Goal: Entertainment & Leisure: Browse casually

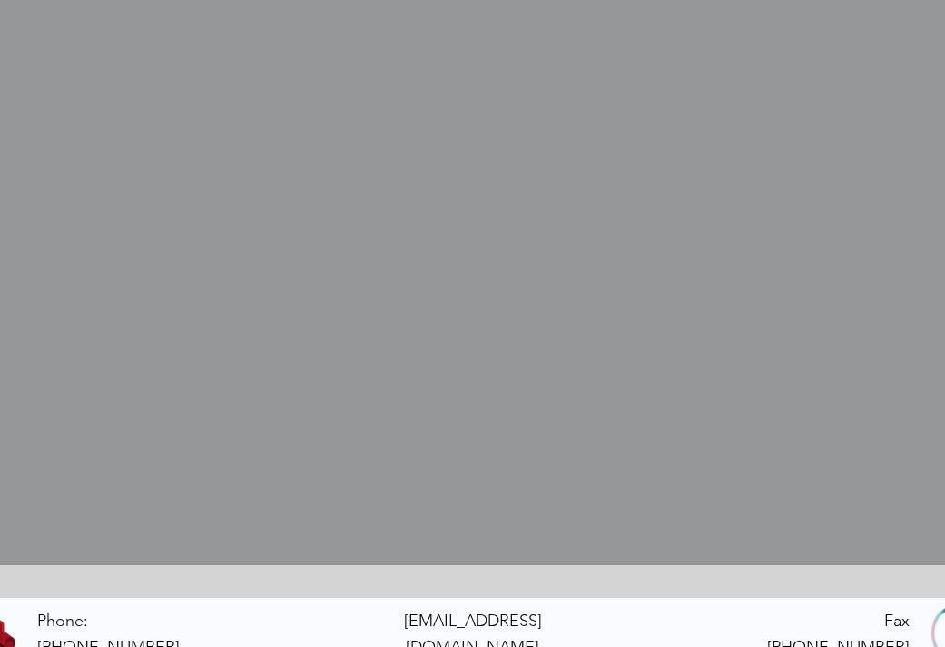
scroll to position [425, 0]
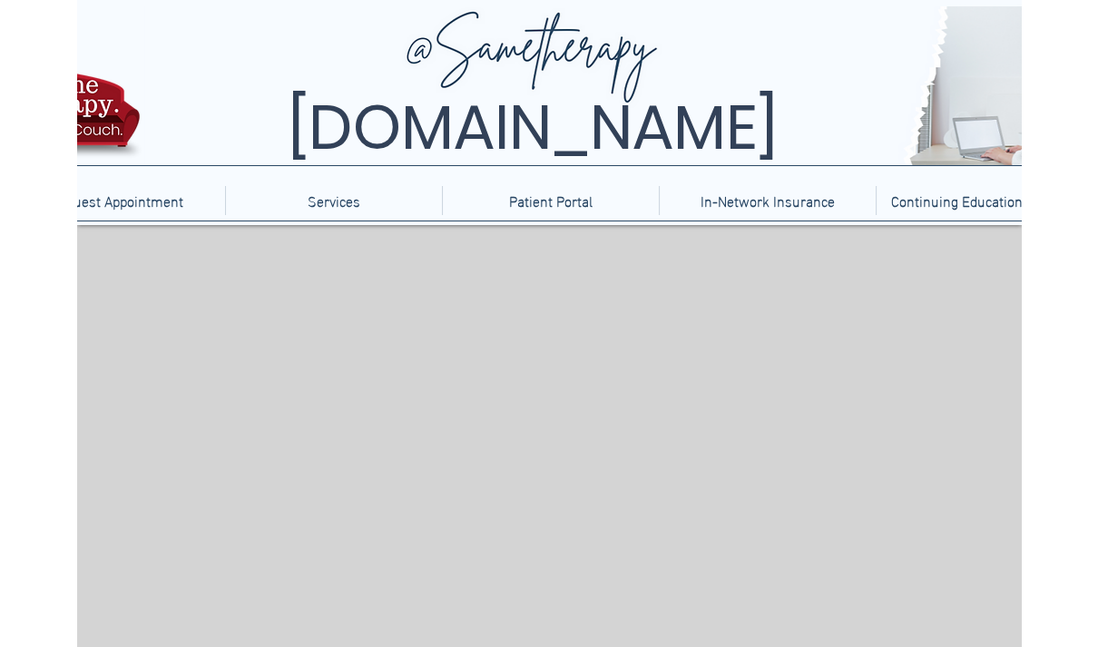
scroll to position [219, 0]
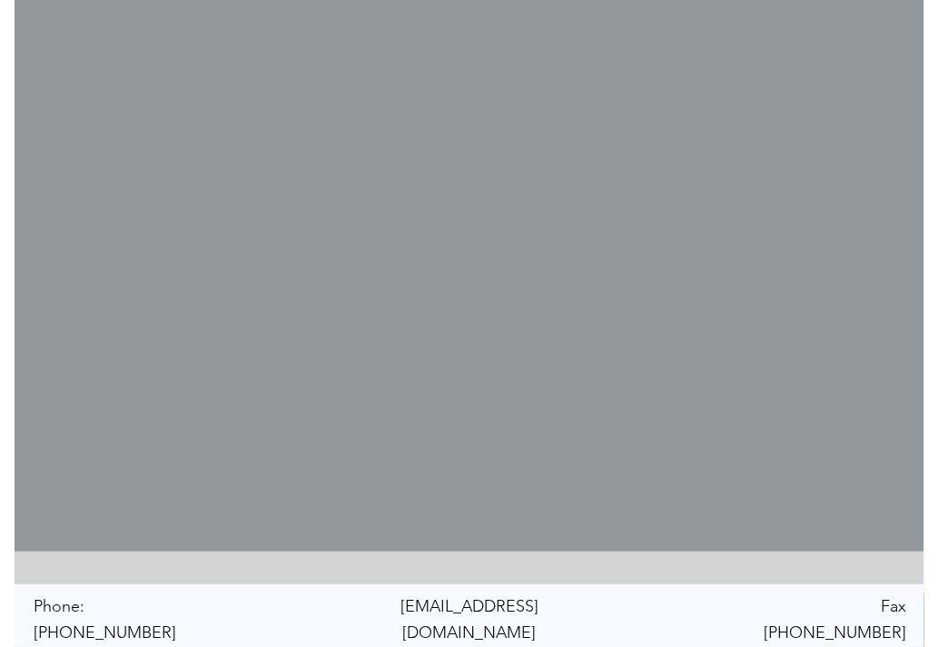
scroll to position [414, 0]
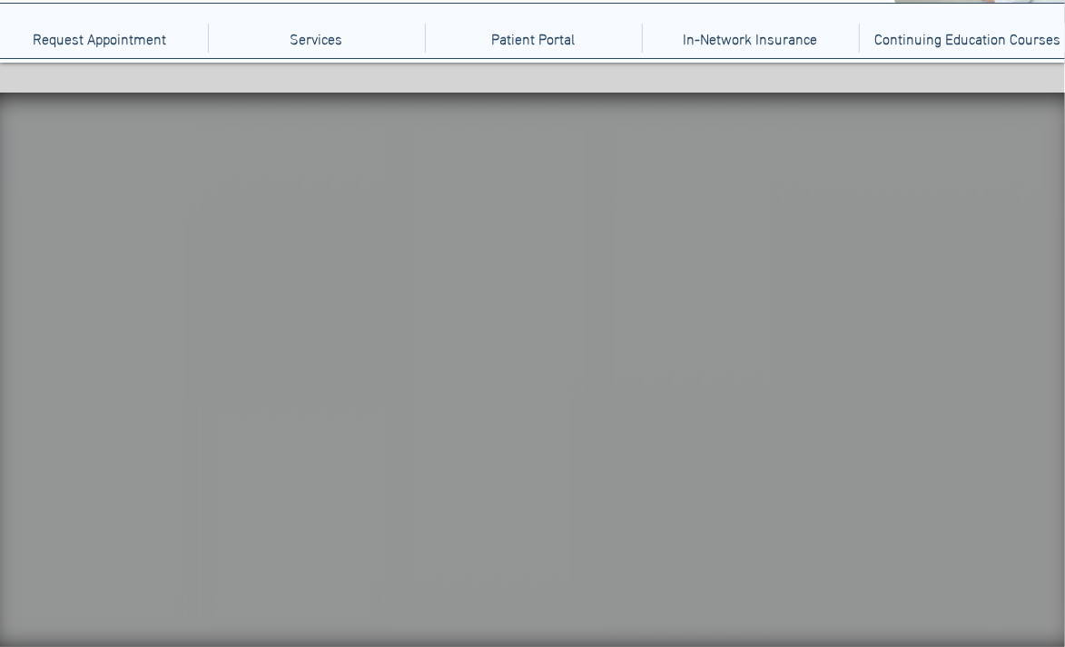
click at [798, 323] on icon "main content" at bounding box center [814, 320] width 64 height 49
click at [933, 179] on icon "An image of balloon animals that when clicked brings you to a balloon popping g…" at bounding box center [982, 152] width 131 height 61
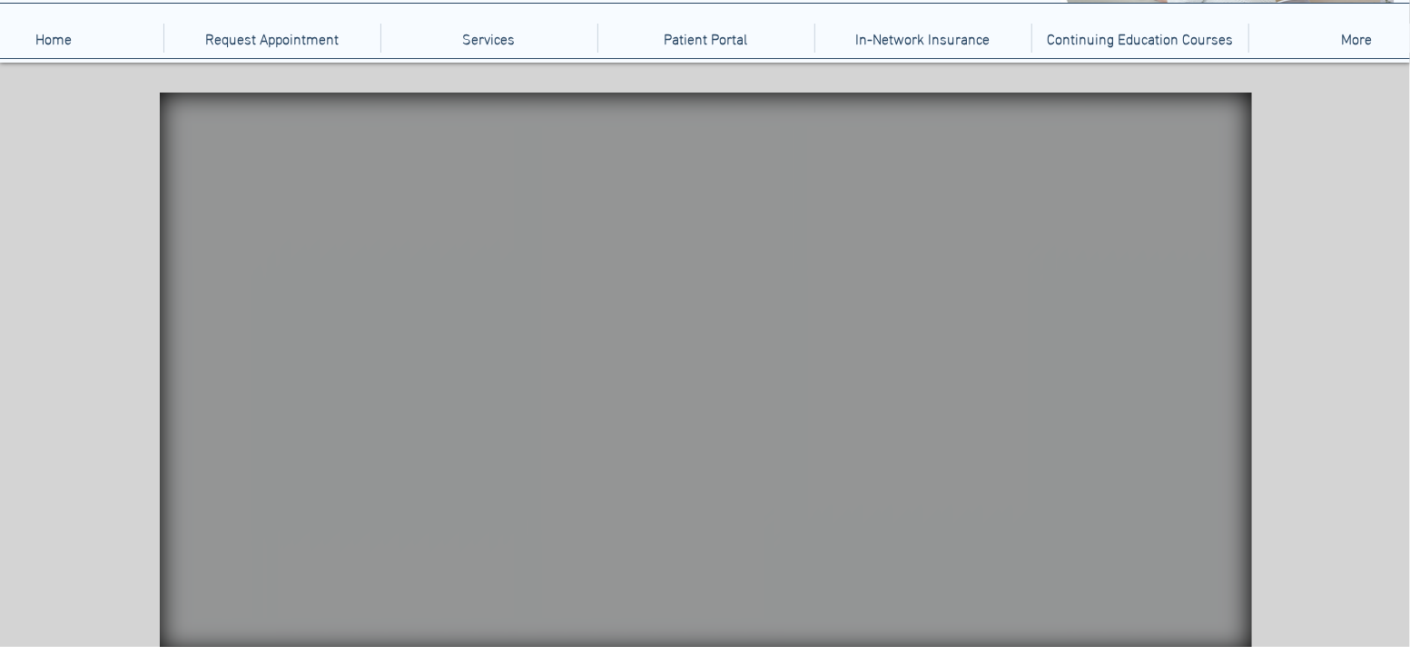
click at [937, 161] on icon "Images of bottles of bottles that when clicked bring you to bubble game." at bounding box center [1020, 159] width 50 height 50
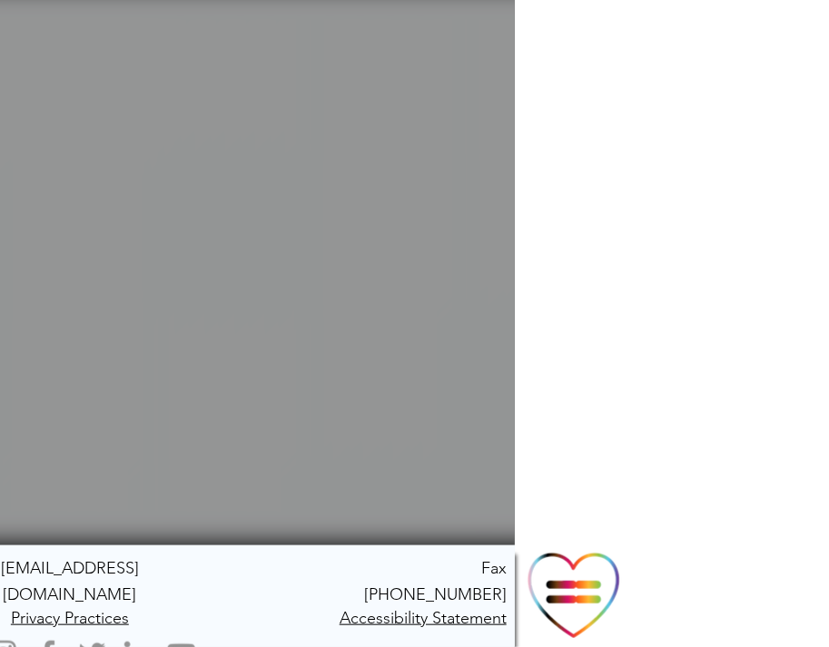
scroll to position [270, 0]
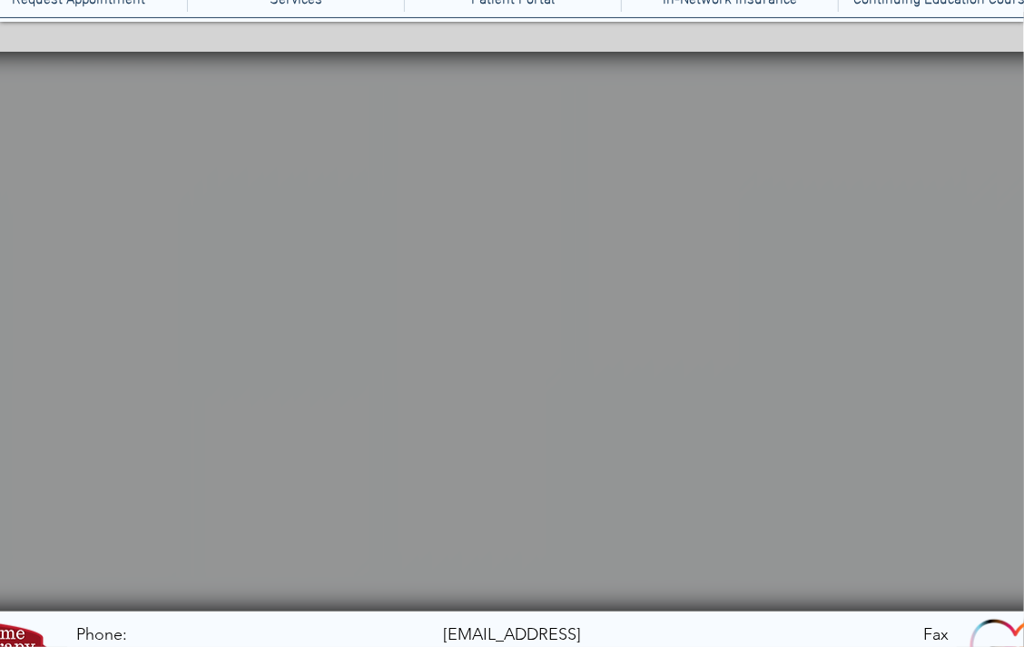
scroll to position [210, 0]
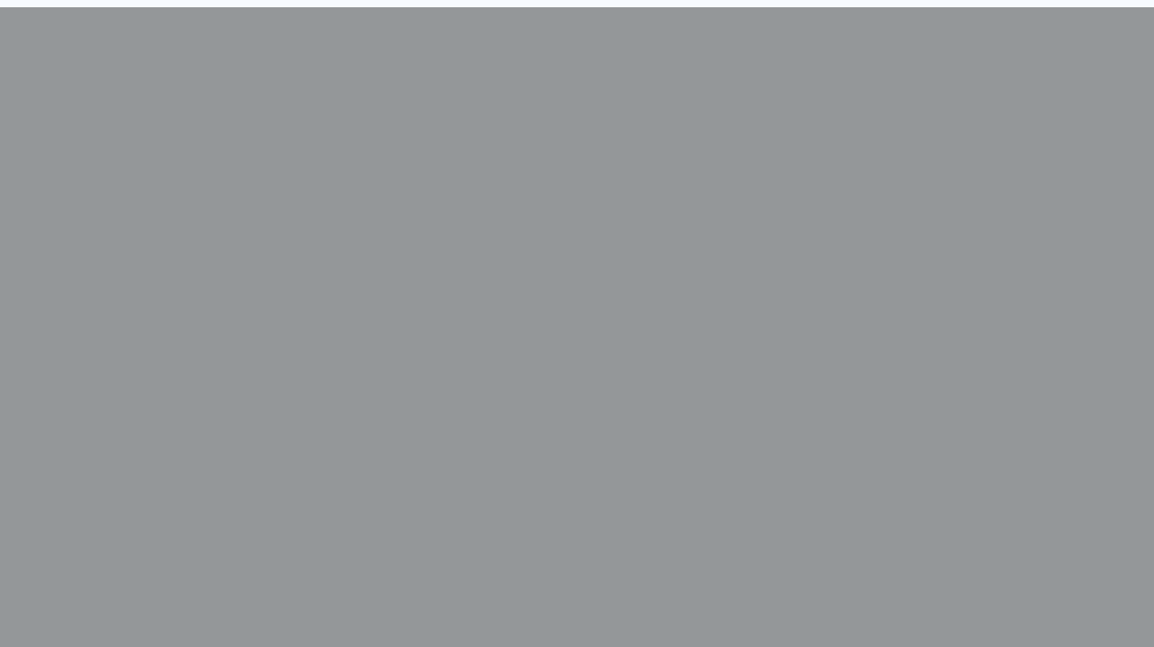
scroll to position [383, 0]
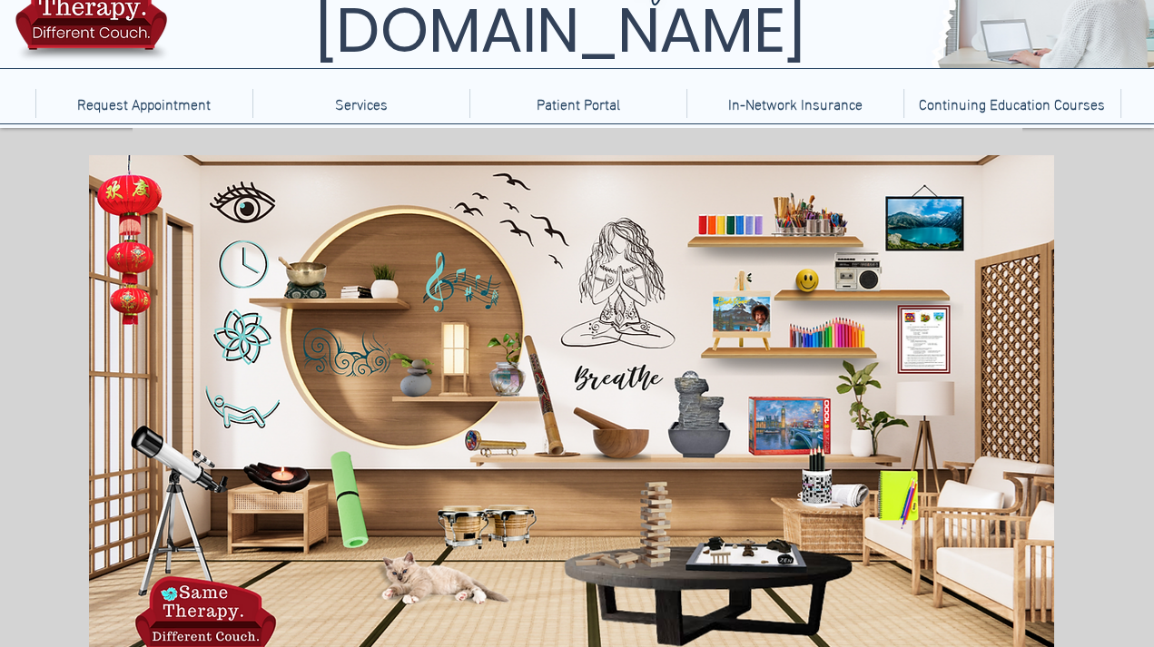
scroll to position [133, 0]
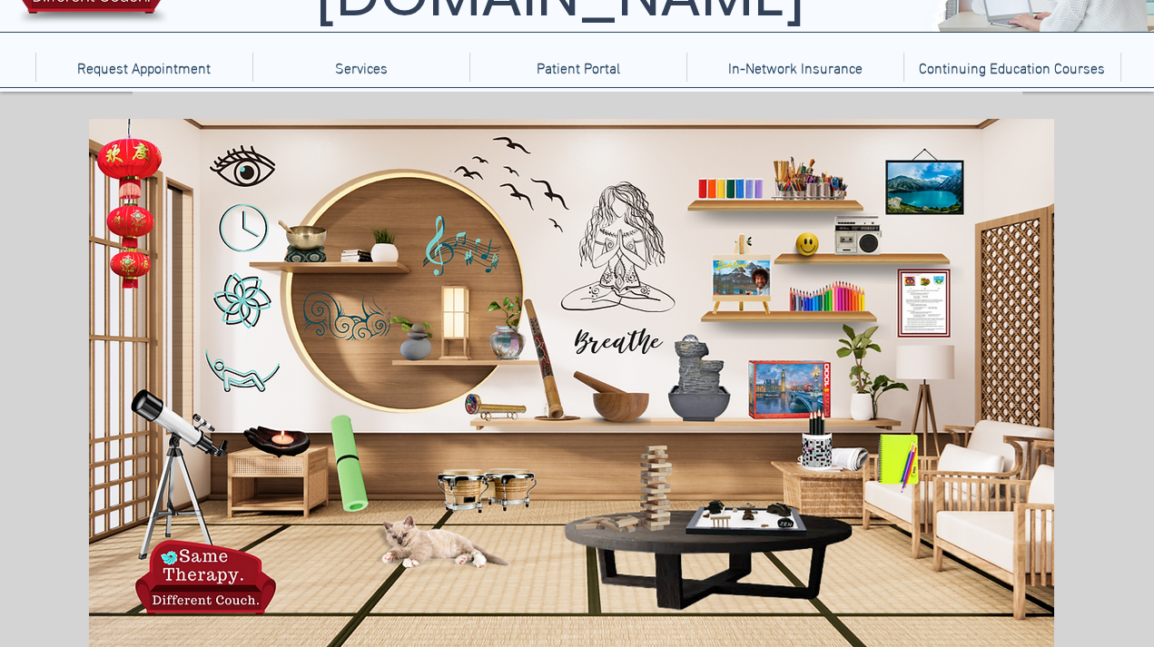
click at [722, 515] on icon "main content" at bounding box center [732, 514] width 94 height 36
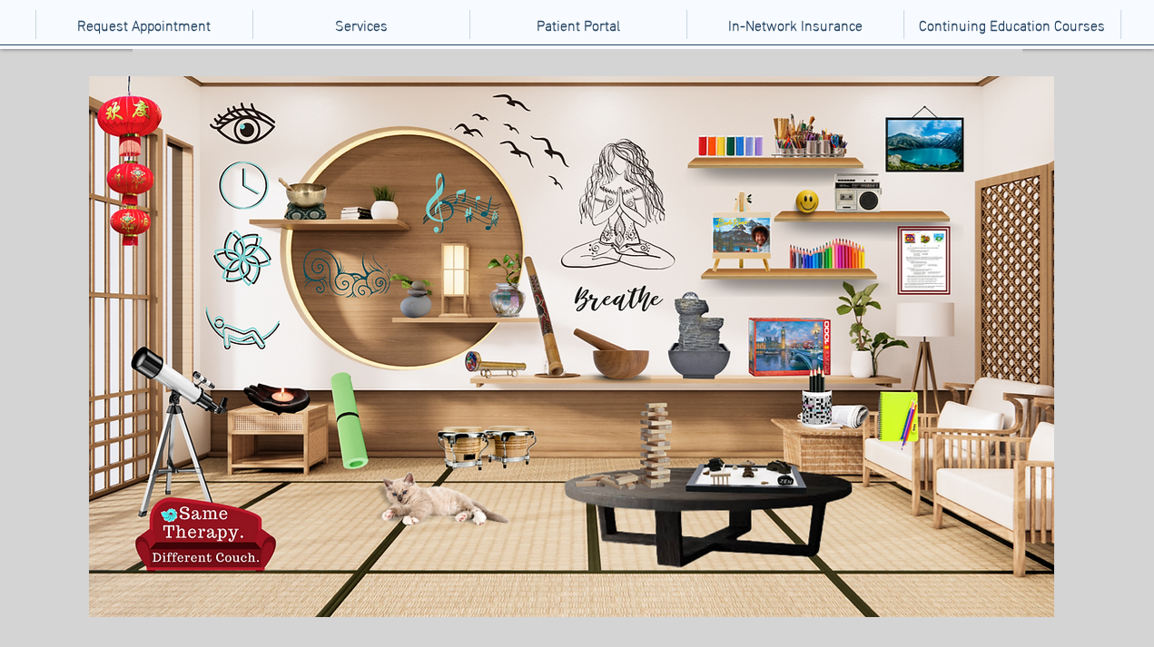
scroll to position [179, 0]
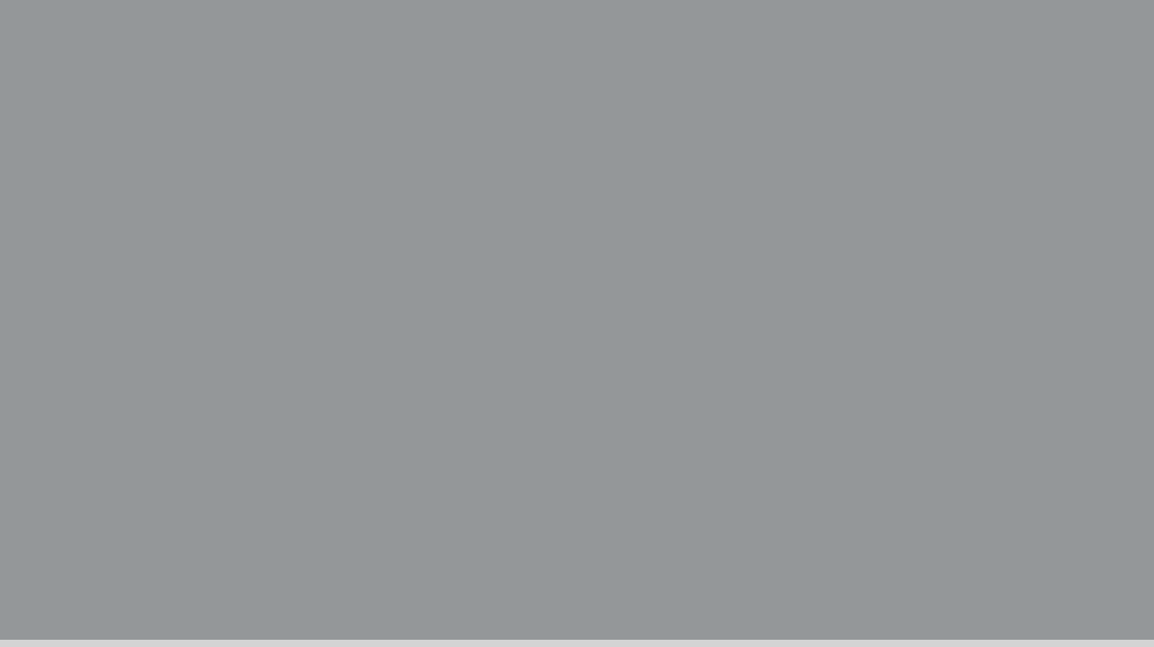
scroll to position [459, 0]
